Goal: Task Accomplishment & Management: Use online tool/utility

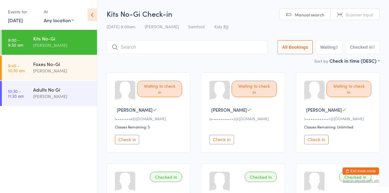
click at [139, 57] on div "Kits No-Gi Check-in [DATE] 9:00am [PERSON_NAME] [PERSON_NAME] Kids BJJ Manual s…" at bounding box center [243, 33] width 273 height 49
click at [227, 53] on input "search" at bounding box center [187, 47] width 161 height 14
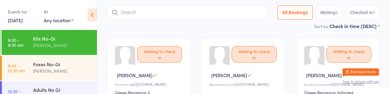
scroll to position [44, 0]
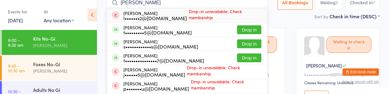
type input "[PERSON_NAME]"
click at [187, 35] on div "t•••••••••5@[DOMAIN_NAME]" at bounding box center [157, 32] width 68 height 5
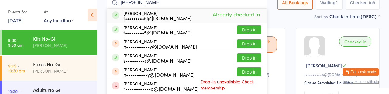
type input "[PERSON_NAME]"
click at [188, 35] on div "t•••••••••5@[DOMAIN_NAME]" at bounding box center [157, 32] width 68 height 5
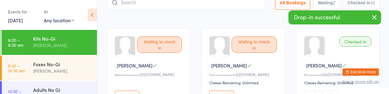
click at [226, 19] on div "Sort by Check in time (DESC) First name (ASC) First name (DESC) Last name (ASC)…" at bounding box center [243, 16] width 273 height 7
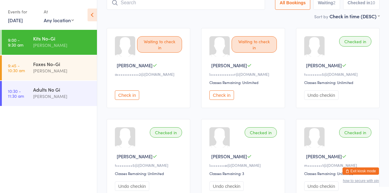
click at [224, 100] on button "Check in" at bounding box center [221, 94] width 24 height 9
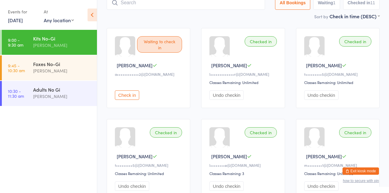
click at [186, 3] on input "search" at bounding box center [186, 3] width 158 height 14
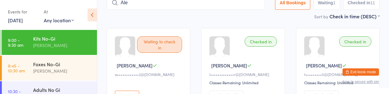
type input "[PERSON_NAME]"
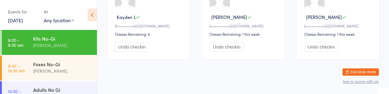
scroll to position [366, 0]
click at [64, 67] on div "Foxes No-Gi" at bounding box center [62, 63] width 59 height 7
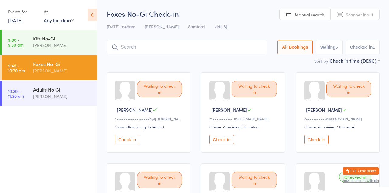
click at [360, 97] on div "Waiting to check in" at bounding box center [349, 89] width 45 height 16
click at [324, 144] on button "Check in" at bounding box center [316, 139] width 24 height 9
click at [326, 144] on button "Check in" at bounding box center [316, 139] width 24 height 9
